Goal: Navigation & Orientation: Find specific page/section

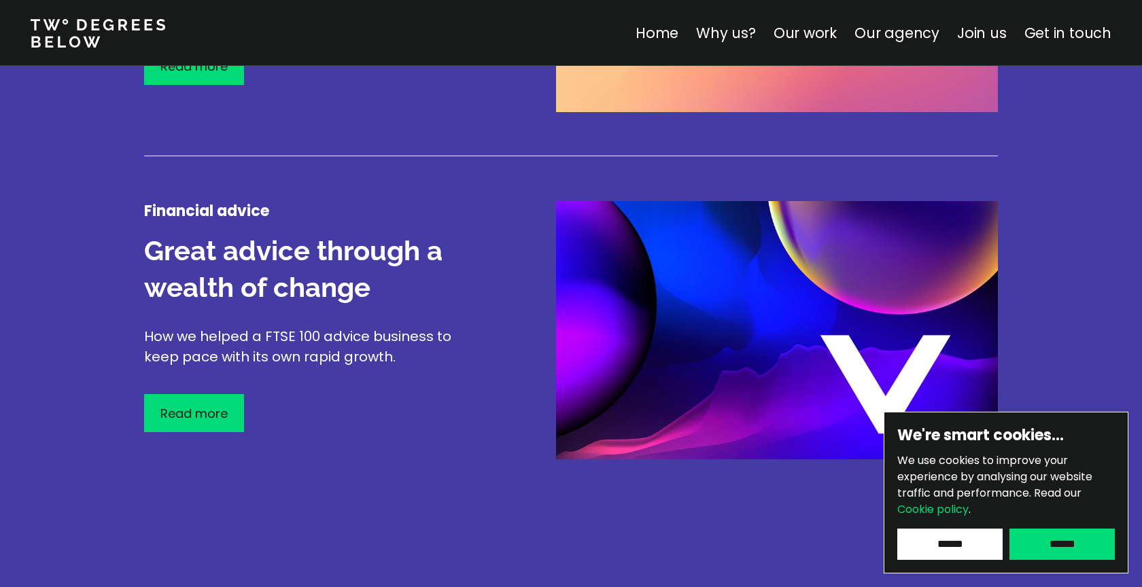
scroll to position [2314, 0]
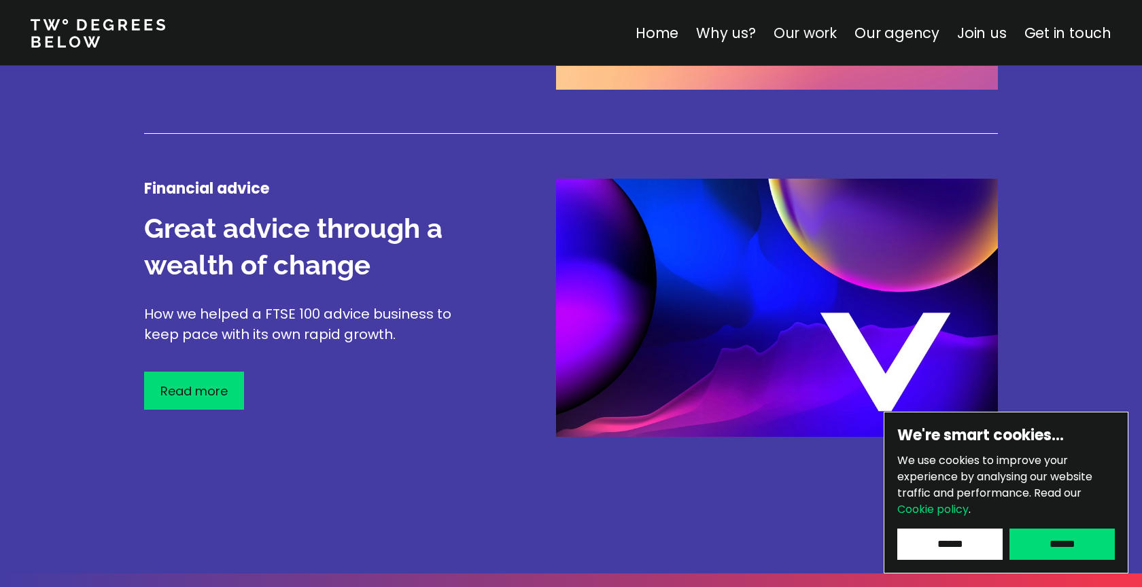
click at [814, 33] on link "Our work" at bounding box center [805, 33] width 63 height 20
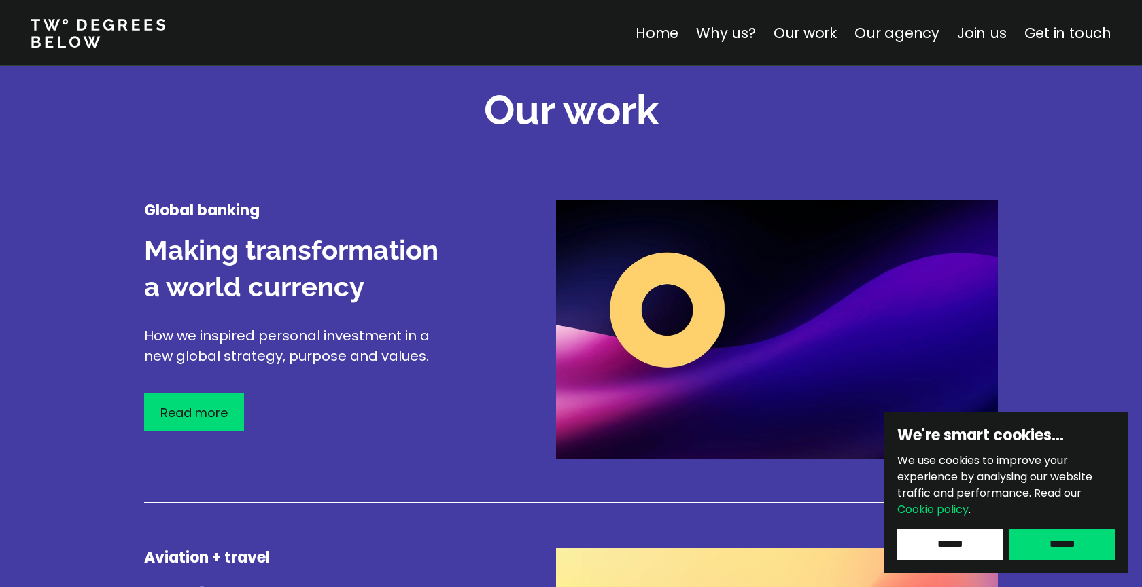
scroll to position [1593, 0]
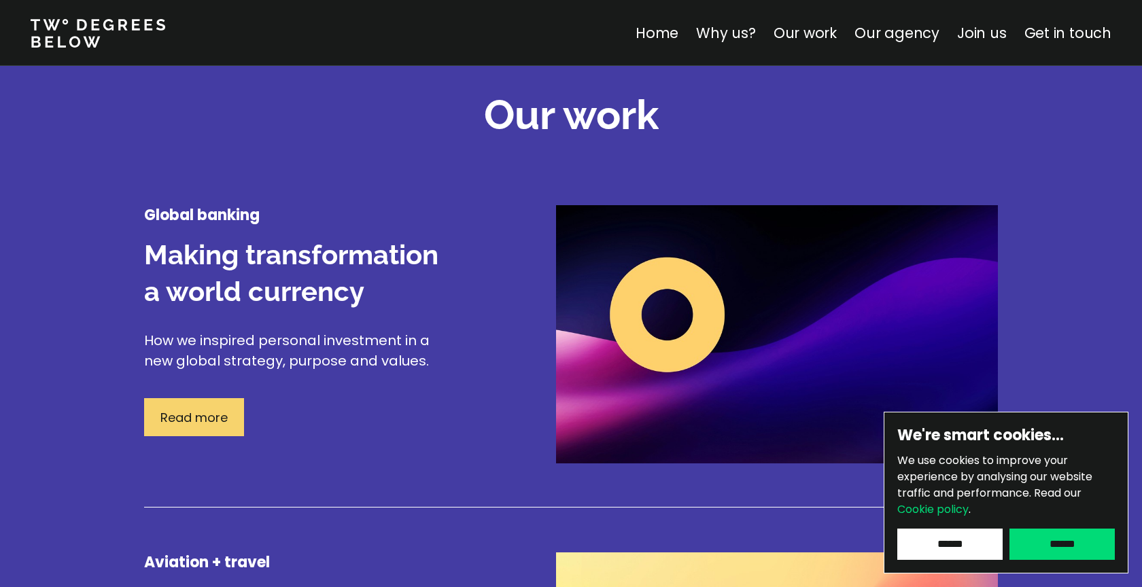
click at [239, 416] on div "Read more" at bounding box center [194, 417] width 100 height 38
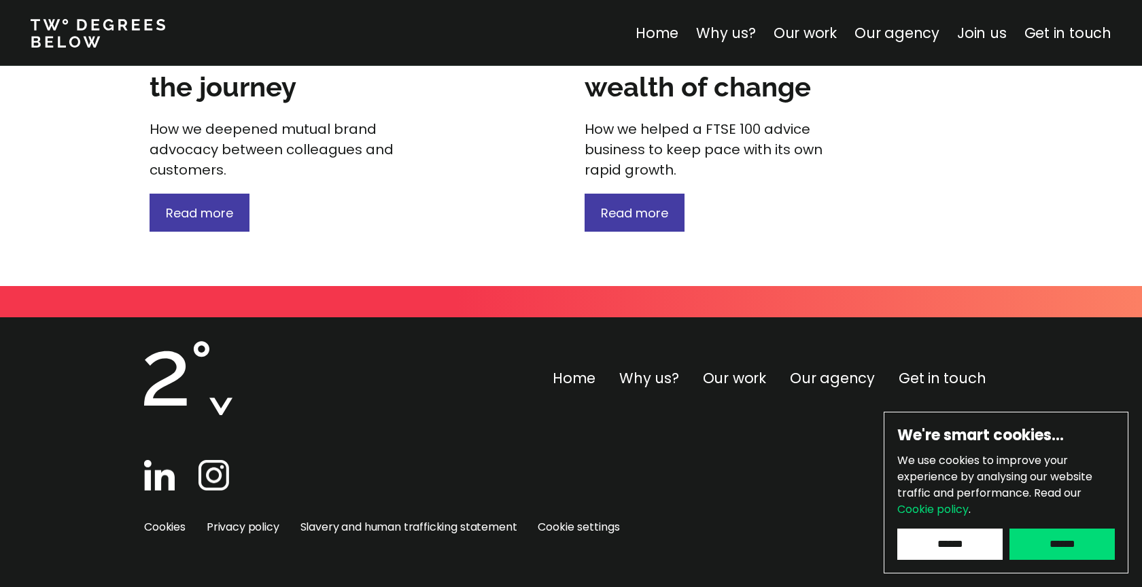
scroll to position [2044, 0]
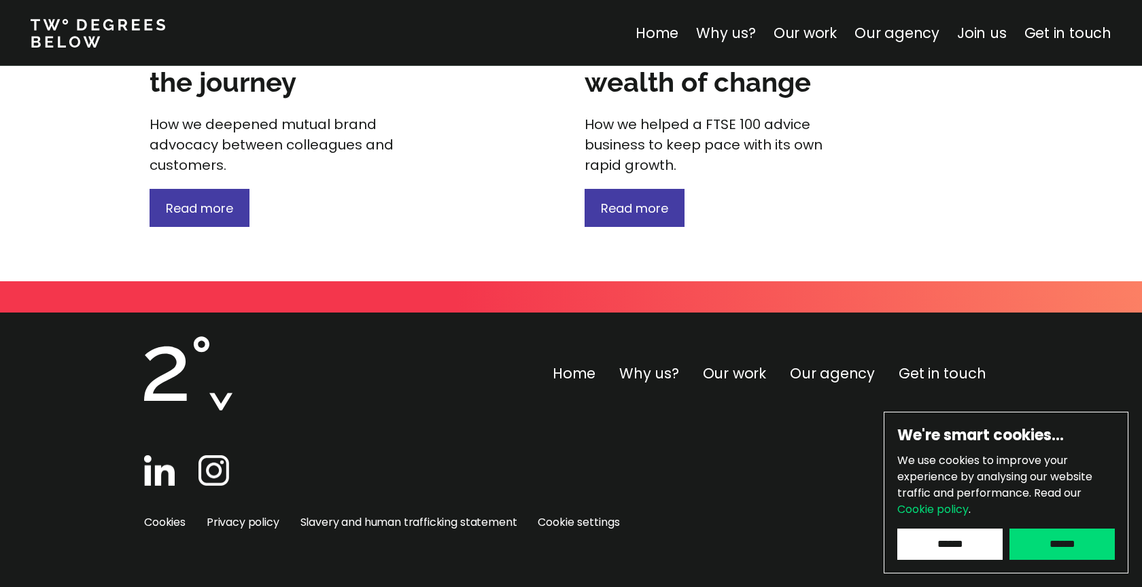
click at [154, 463] on img at bounding box center [159, 470] width 31 height 31
click at [1005, 32] on link "Join us" at bounding box center [982, 33] width 50 height 20
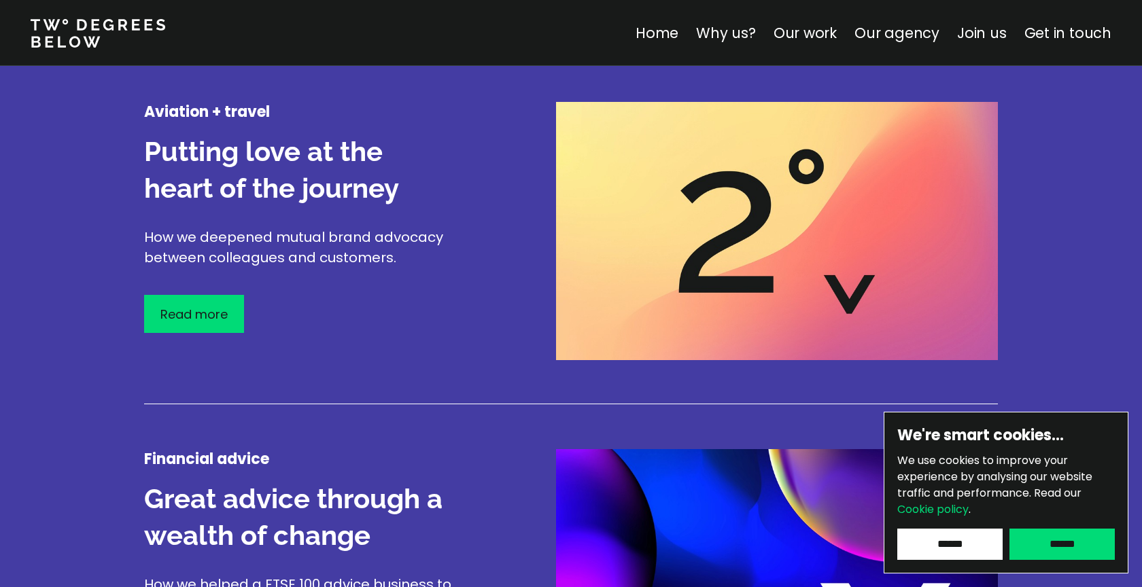
scroll to position [4825, 0]
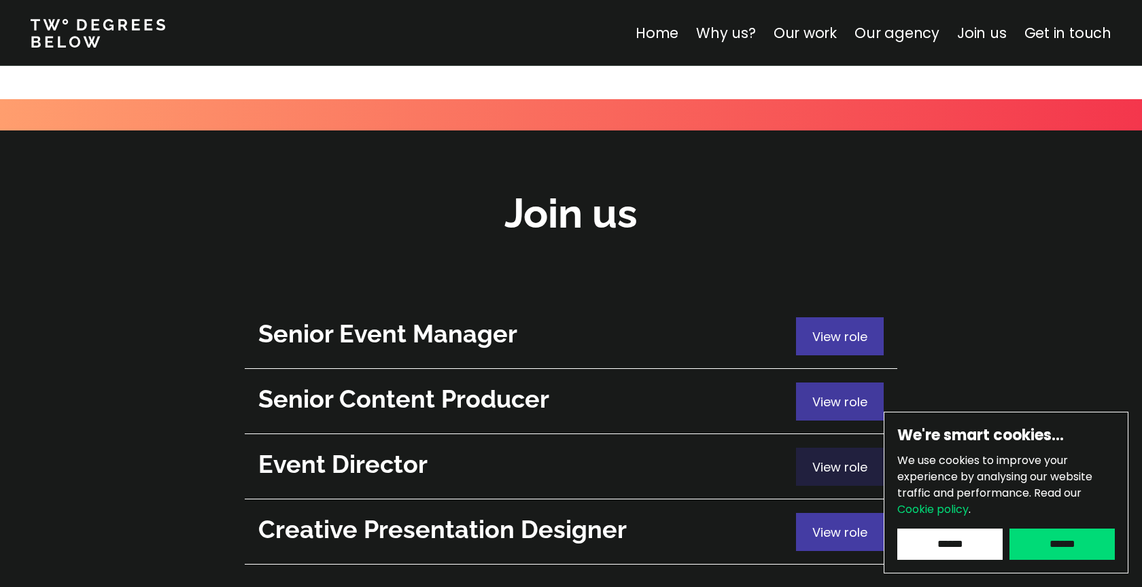
click at [828, 459] on span "View role" at bounding box center [839, 467] width 55 height 17
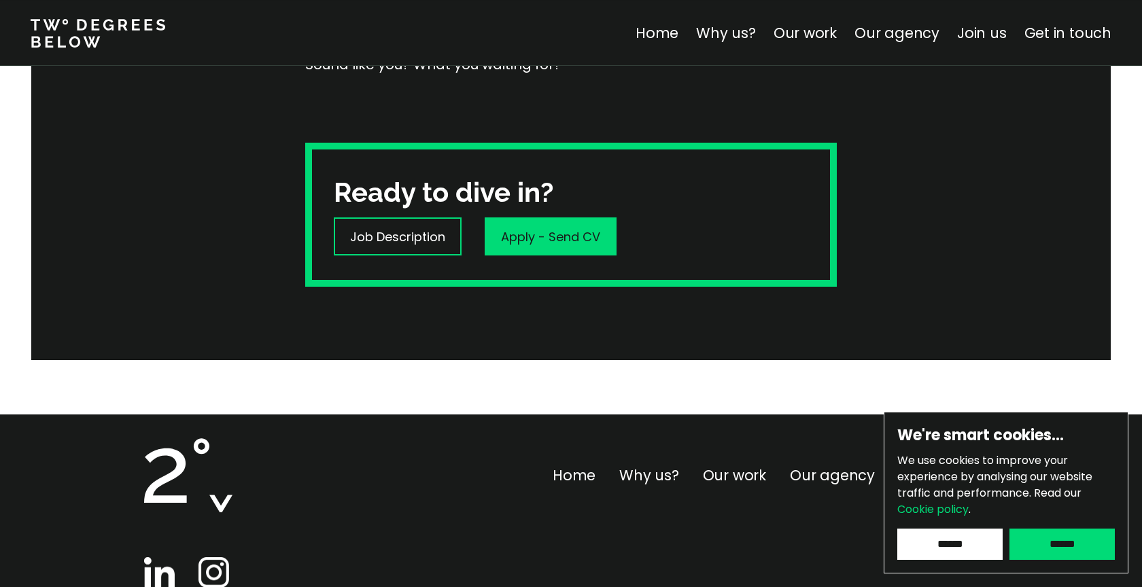
scroll to position [444, 0]
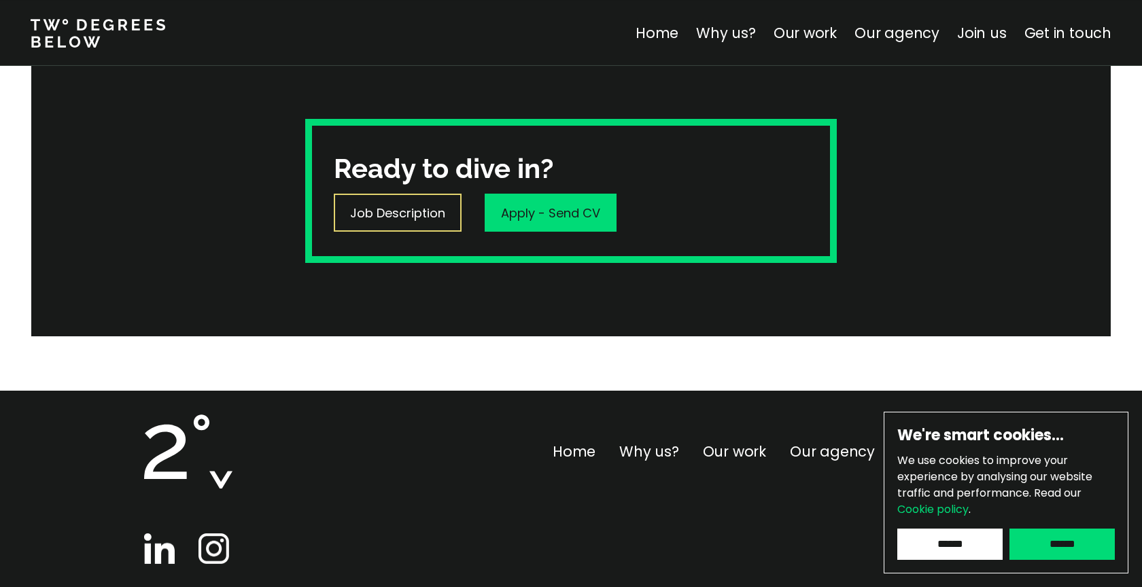
click at [372, 206] on p "Job Description" at bounding box center [397, 213] width 95 height 18
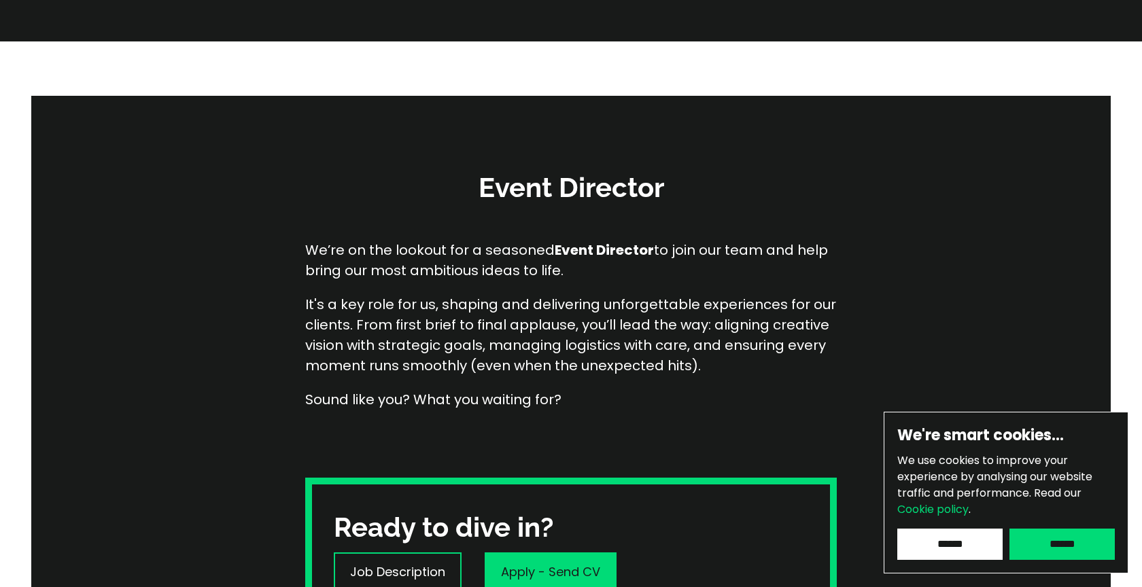
scroll to position [4825, 0]
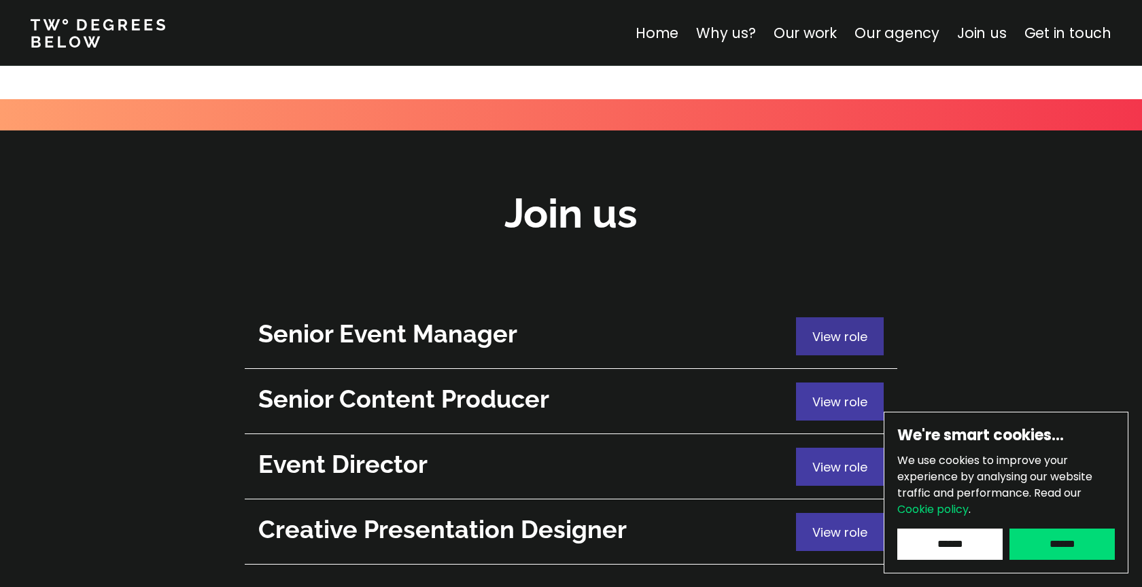
click at [818, 317] on div "View role" at bounding box center [840, 336] width 88 height 38
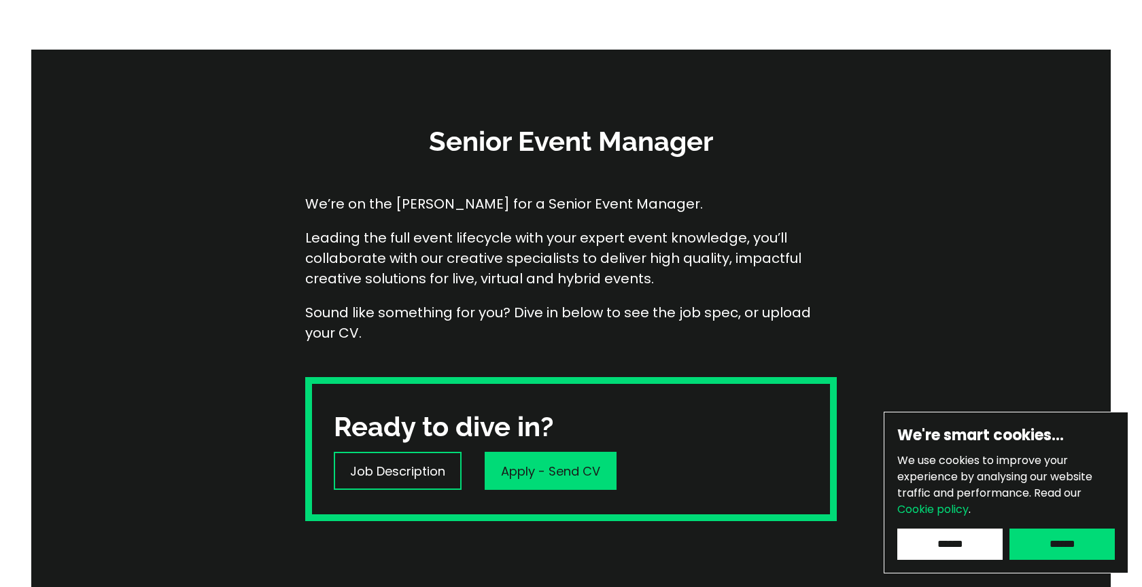
scroll to position [281, 0]
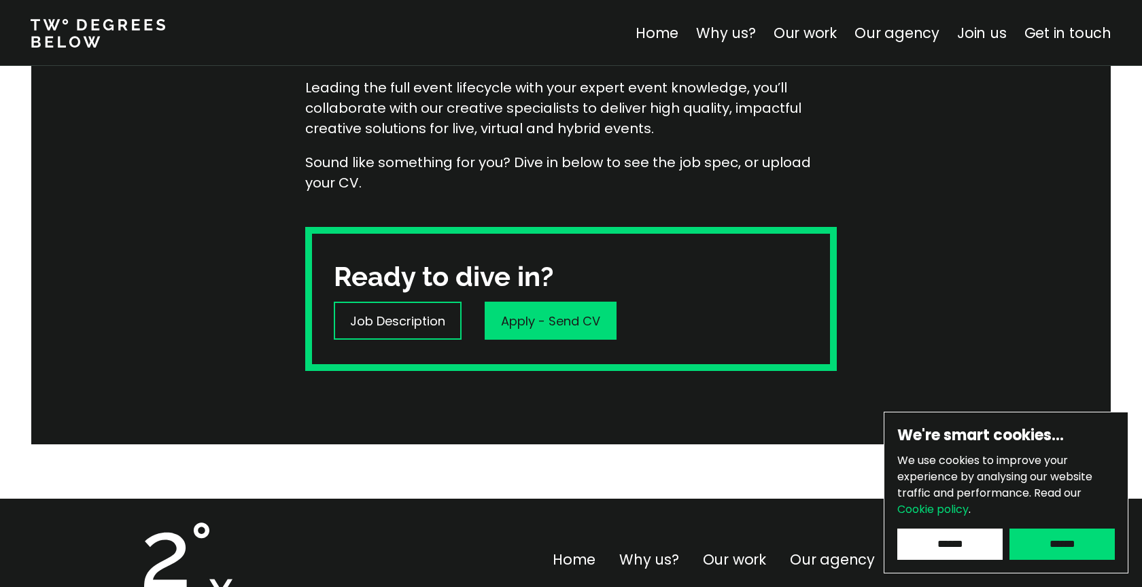
click at [434, 305] on div "Job Description" at bounding box center [398, 321] width 128 height 38
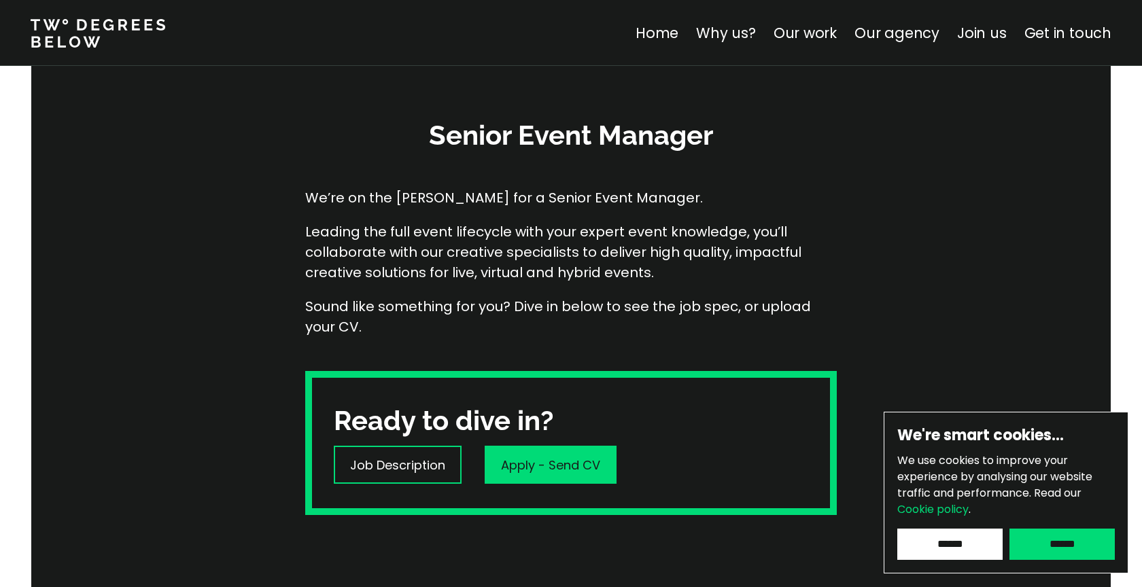
scroll to position [0, 0]
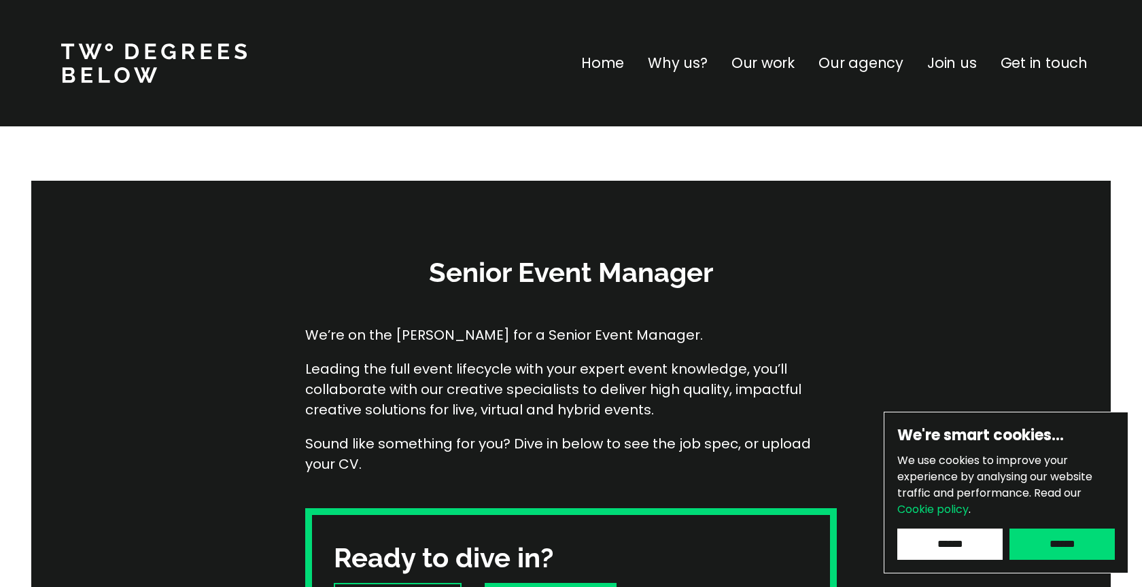
scroll to position [4825, 0]
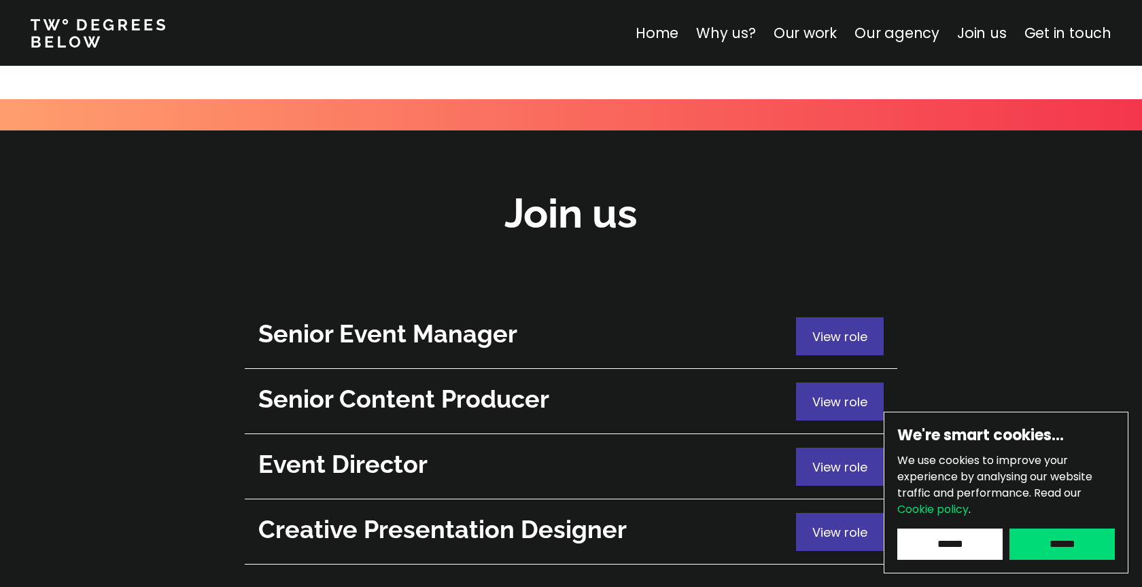
click at [793, 245] on div at bounding box center [571, 271] width 1142 height 52
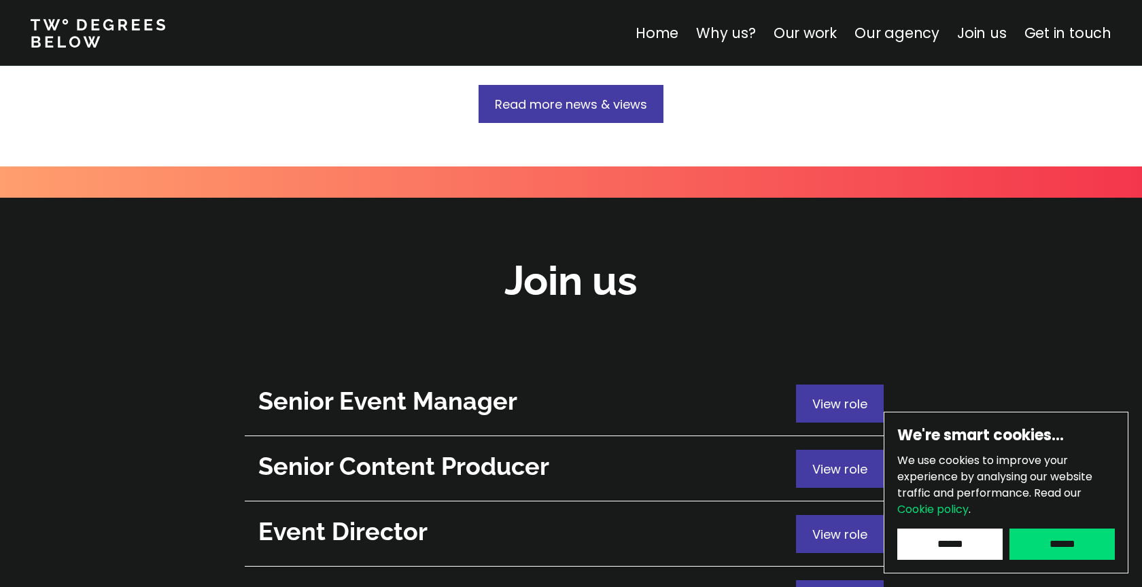
scroll to position [4705, 0]
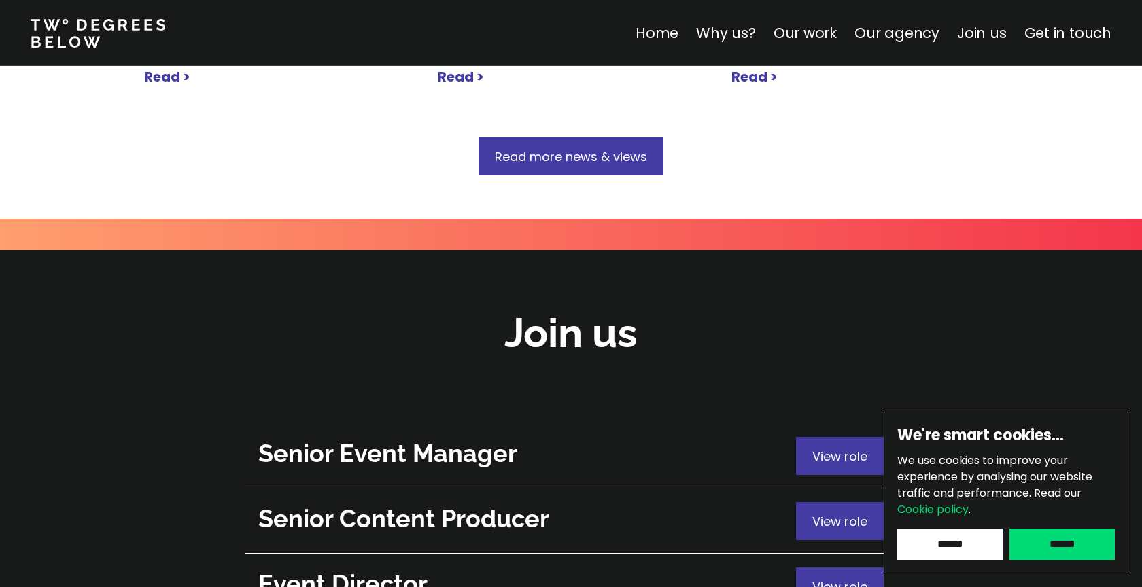
click at [821, 41] on link "Our work" at bounding box center [805, 33] width 63 height 20
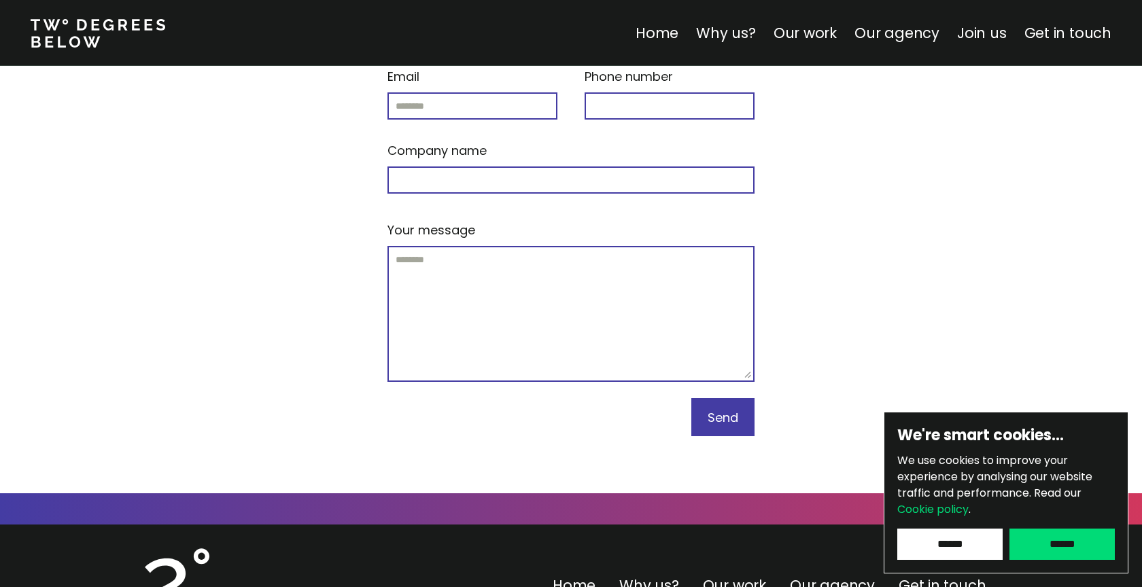
scroll to position [5844, 0]
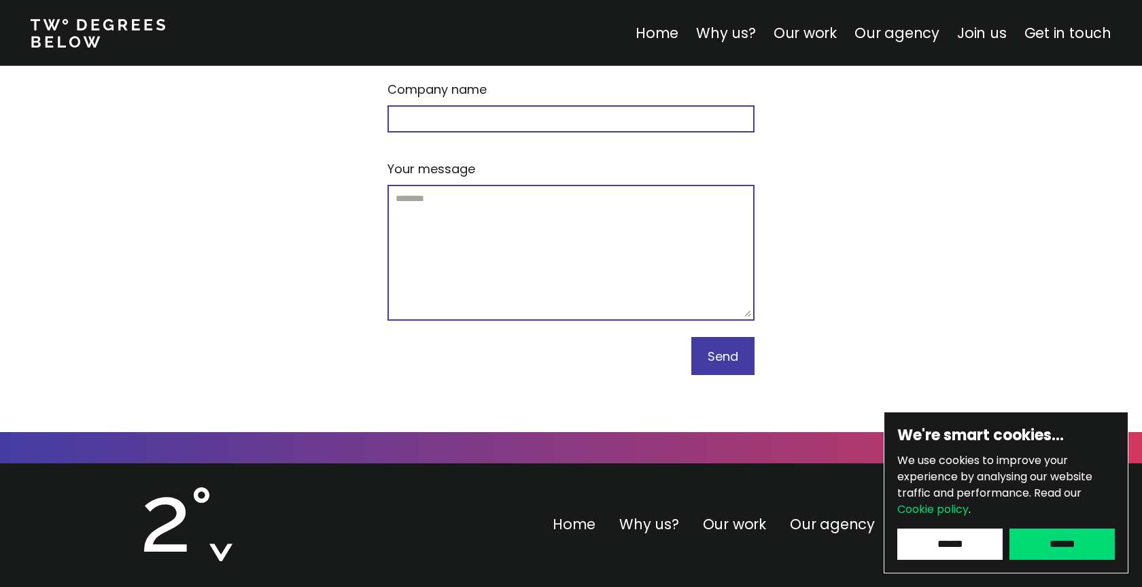
click at [584, 515] on link "Home" at bounding box center [574, 525] width 43 height 20
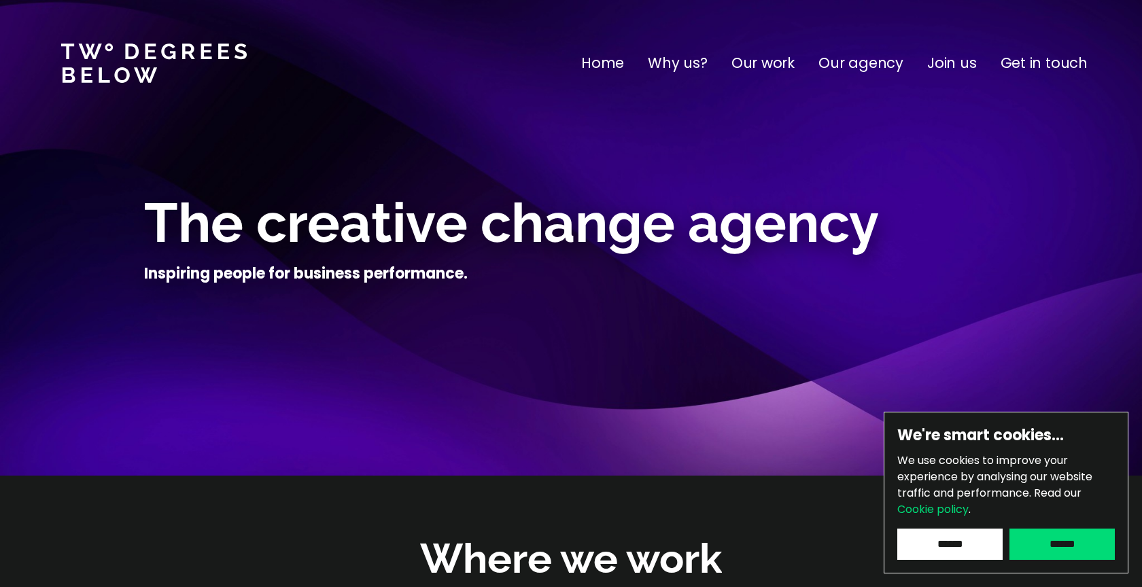
click at [1014, 76] on nav "Home Why us? Our work Our agency Join us Get in touch" at bounding box center [571, 63] width 1142 height 126
click at [1024, 69] on p "Get in touch" at bounding box center [1044, 63] width 87 height 22
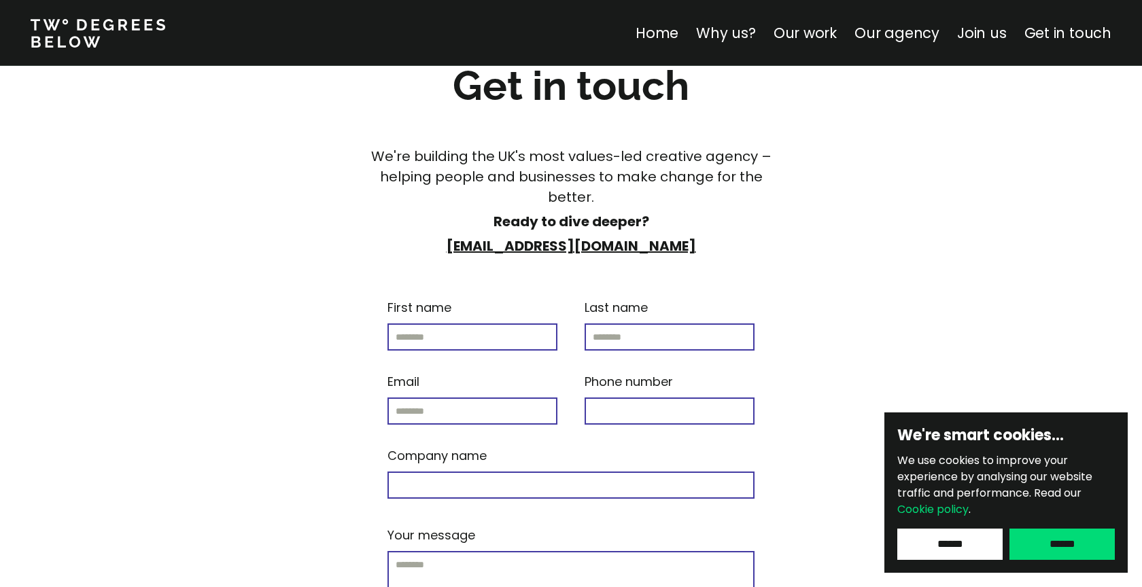
scroll to position [5844, 0]
